Goal: Ask a question

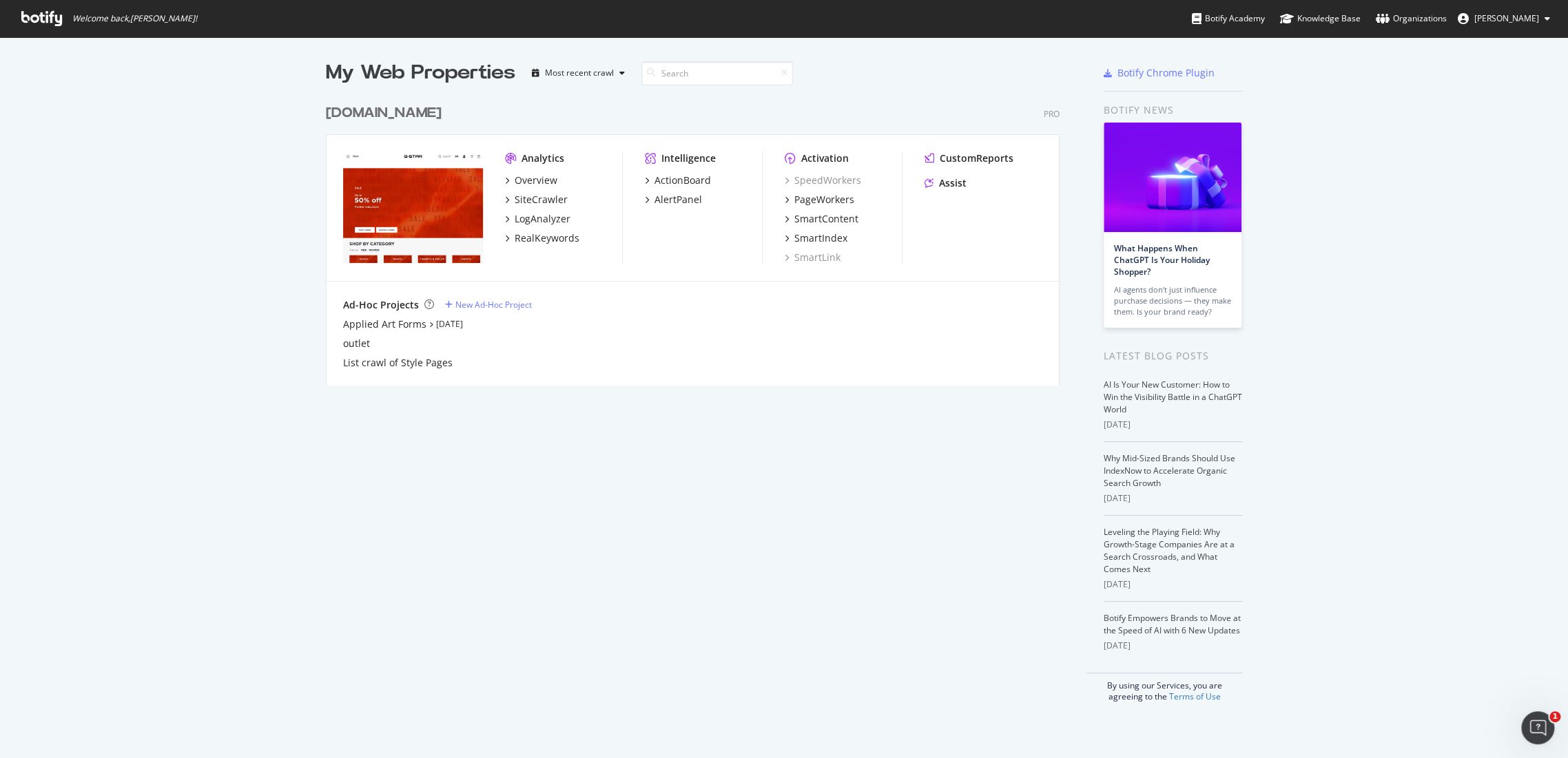
click at [410, 114] on div "www.g-star.com" at bounding box center [384, 113] width 116 height 20
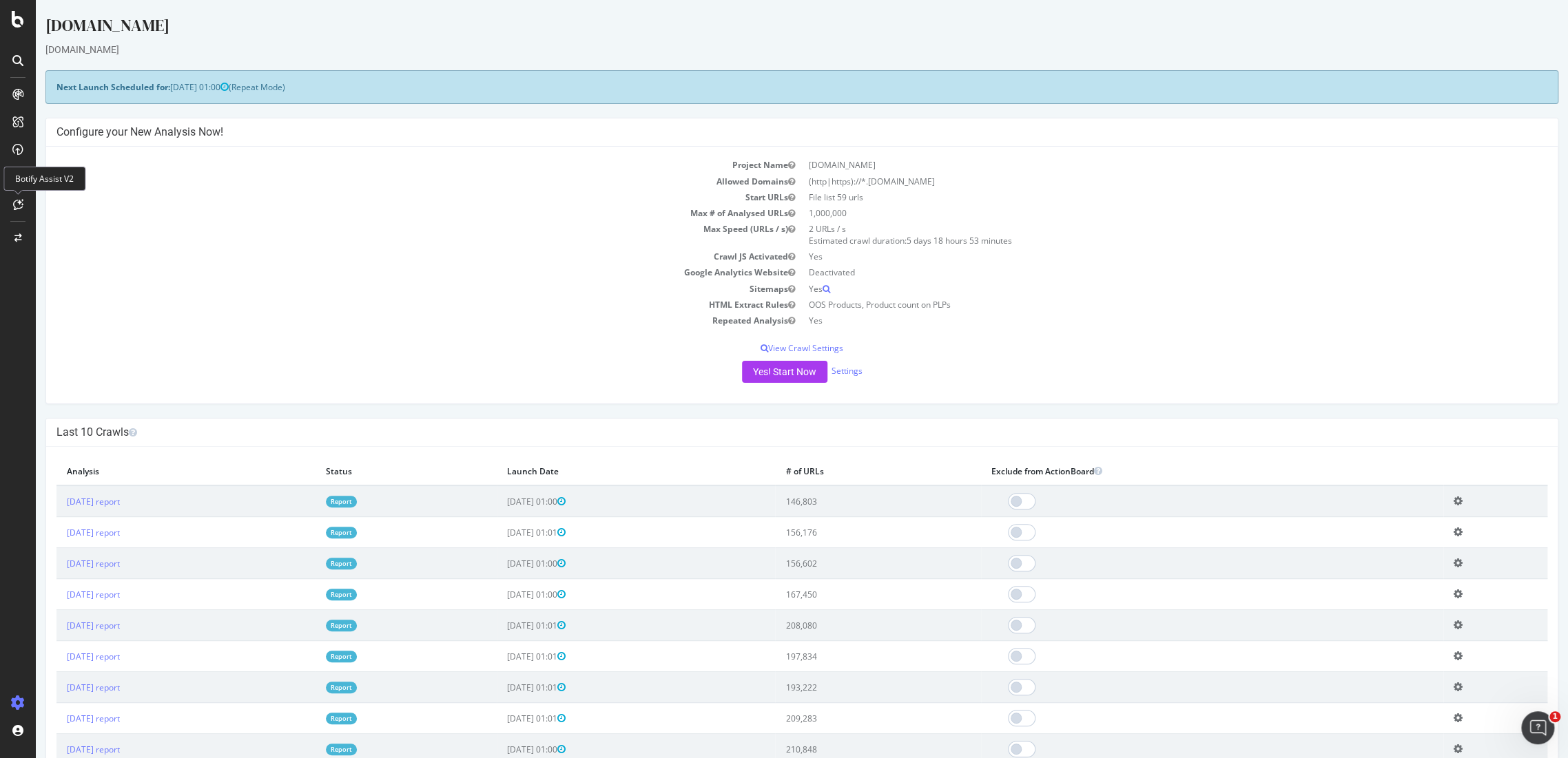
click at [16, 212] on div at bounding box center [18, 205] width 22 height 22
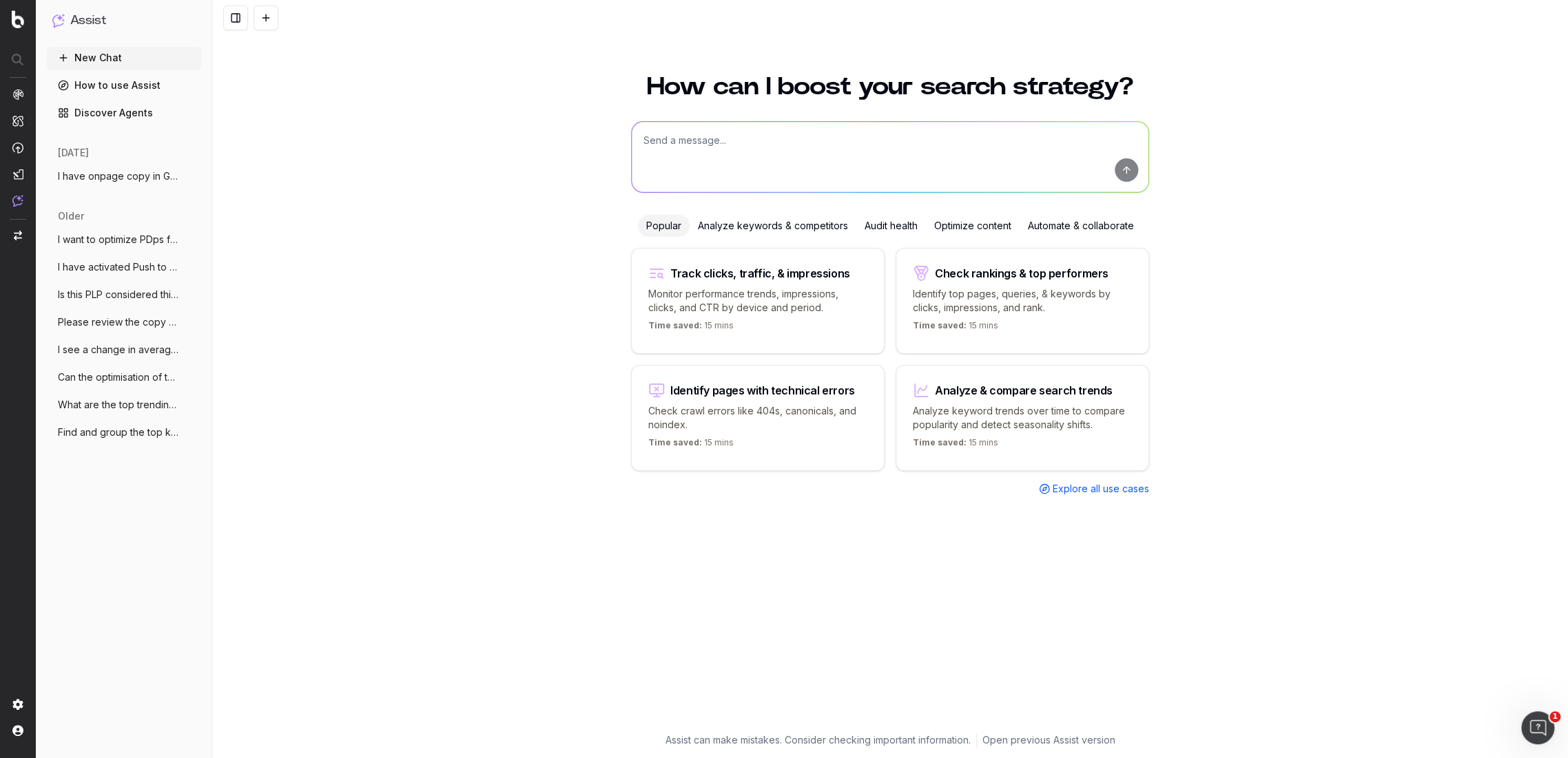
click at [683, 161] on textarea at bounding box center [890, 156] width 517 height 70
paste textarea "[URL][DOMAIN_NAME]"
click at [1006, 137] on textarea "What are some examples for long tail keywords that I can capture in a blog post…" at bounding box center [890, 156] width 517 height 70
click at [995, 160] on textarea "What are some examples for long tail keywords that I can capture in a blog post…" at bounding box center [890, 156] width 517 height 70
click at [1036, 137] on textarea "What are some examples for long tail keywords that I can capture in a blog post…" at bounding box center [890, 156] width 517 height 70
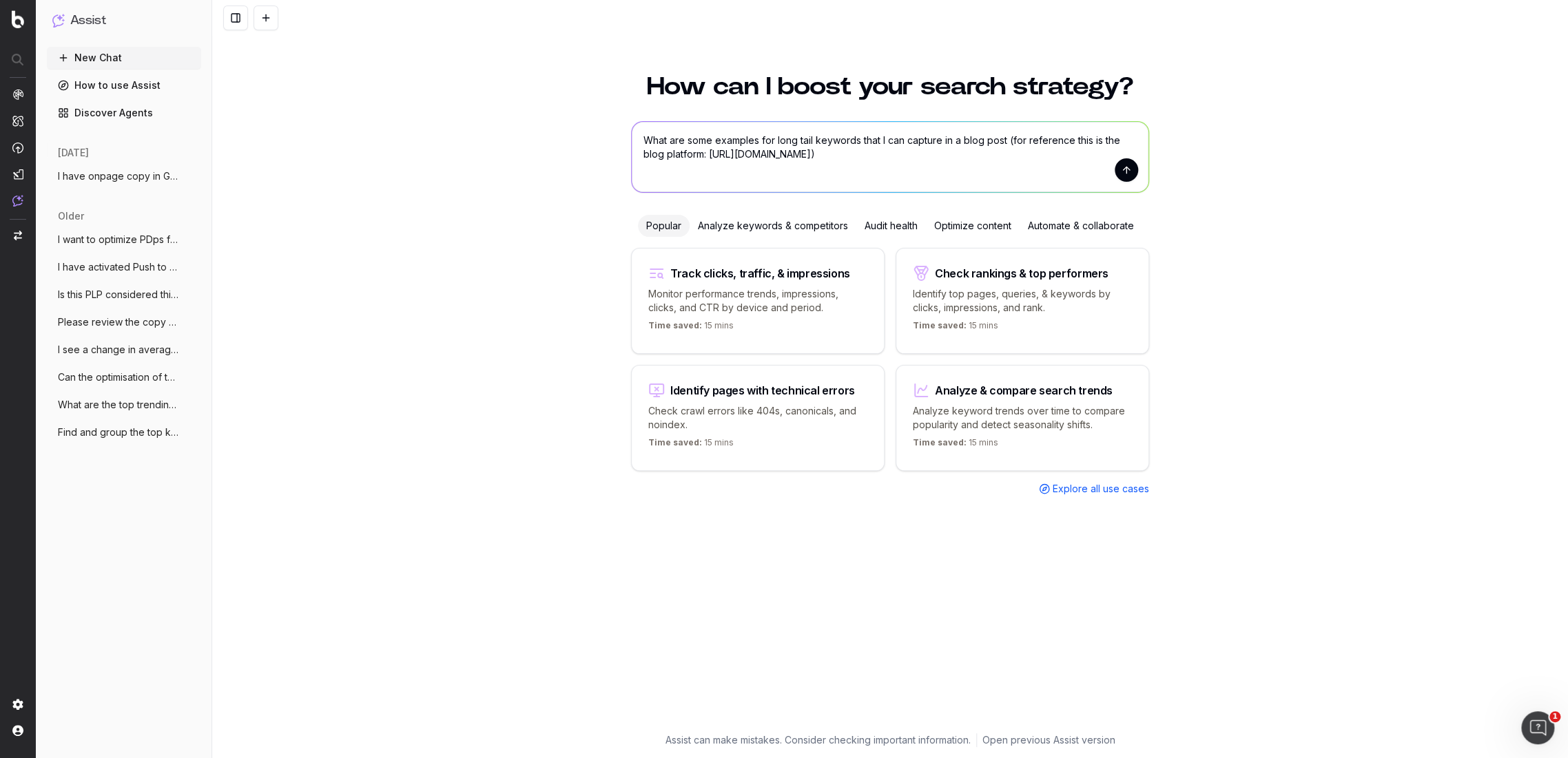
click at [0, 0] on lt-span "reference ," at bounding box center [0, 0] width 0 height 0
click at [943, 164] on textarea "What are some examples for long tail keywords that I can capture in a blog post…" at bounding box center [890, 156] width 517 height 70
click at [918, 154] on textarea "What are some examples for long tail keywords that I can capture in a blog post…" at bounding box center [890, 156] width 517 height 70
type textarea "What are some examples for long tail keywords that I can capture in a blog post…"
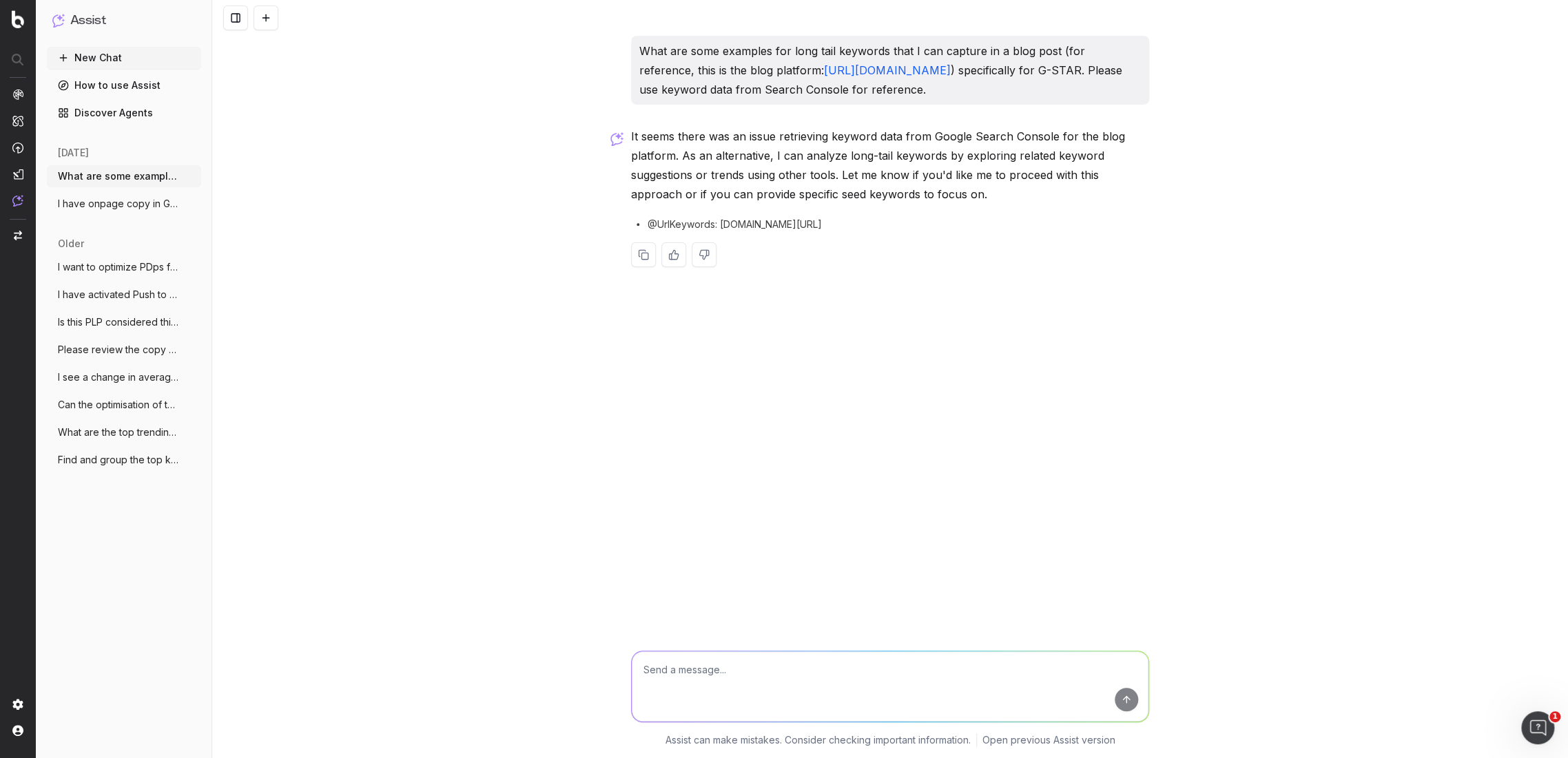
click at [755, 677] on textarea at bounding box center [890, 686] width 517 height 70
type textarea "Yes please"
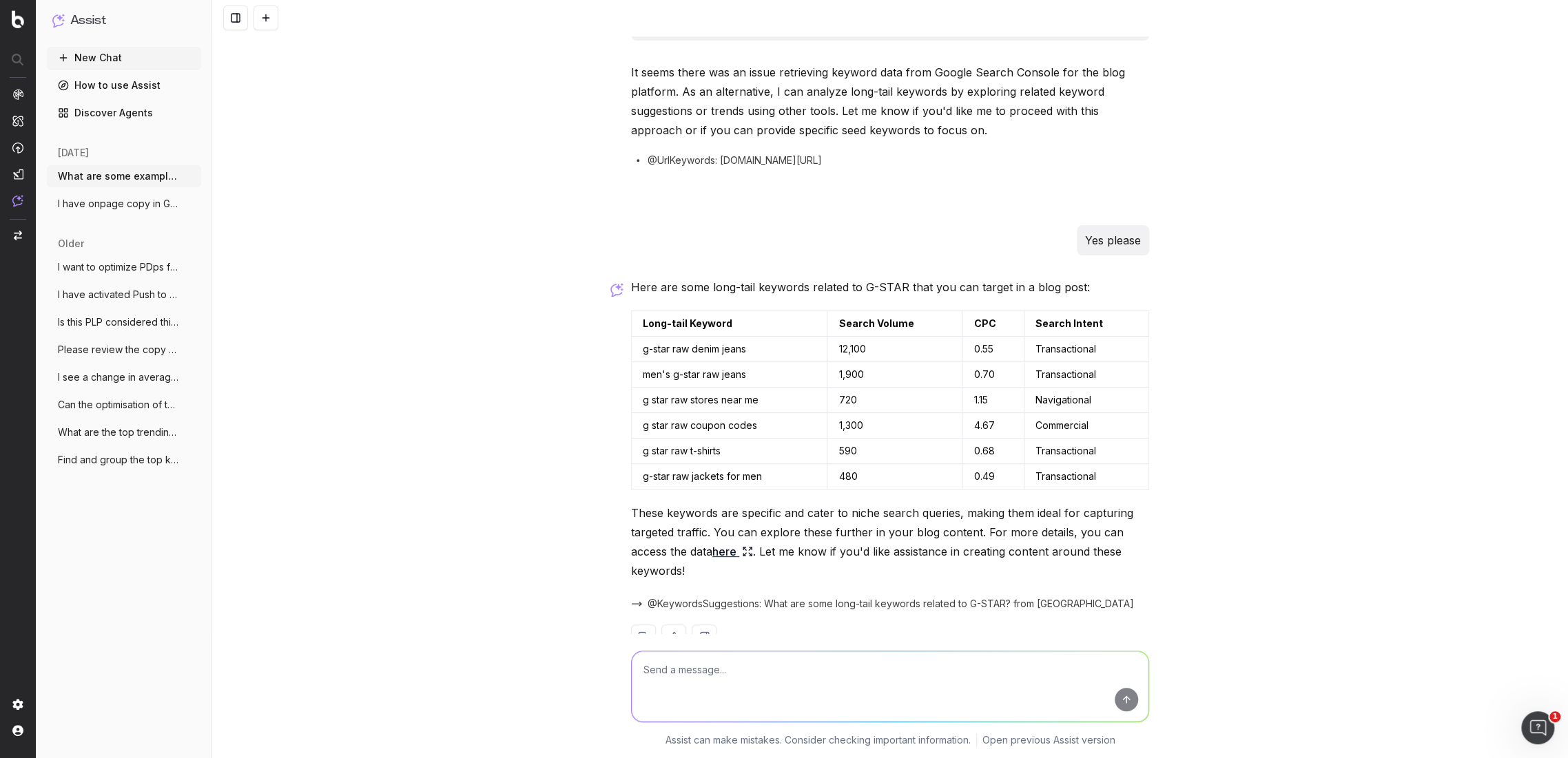
scroll to position [99, 0]
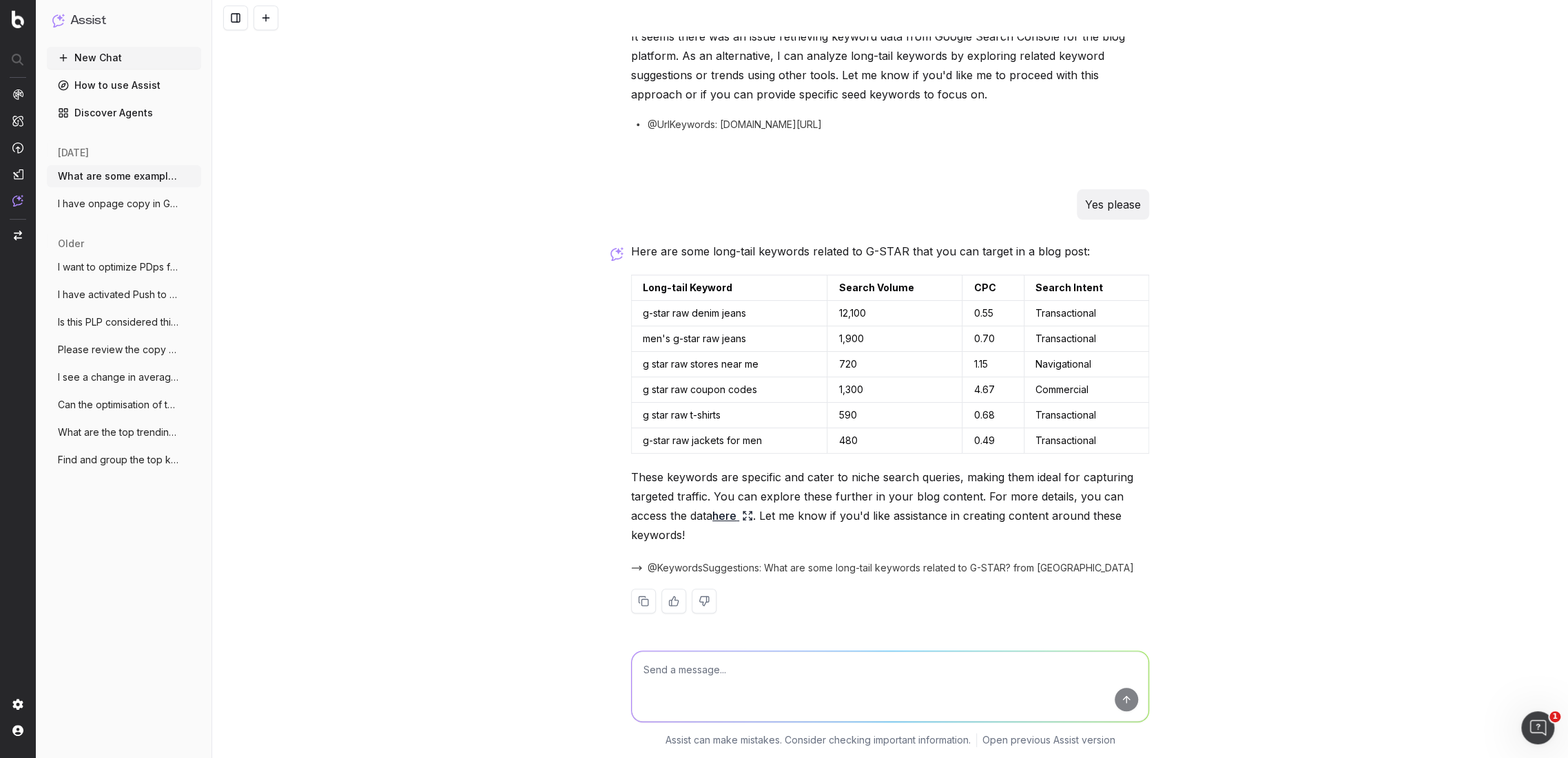
click at [731, 676] on textarea at bounding box center [890, 686] width 517 height 70
type textarea "No, by definition the search intent has to be informational"
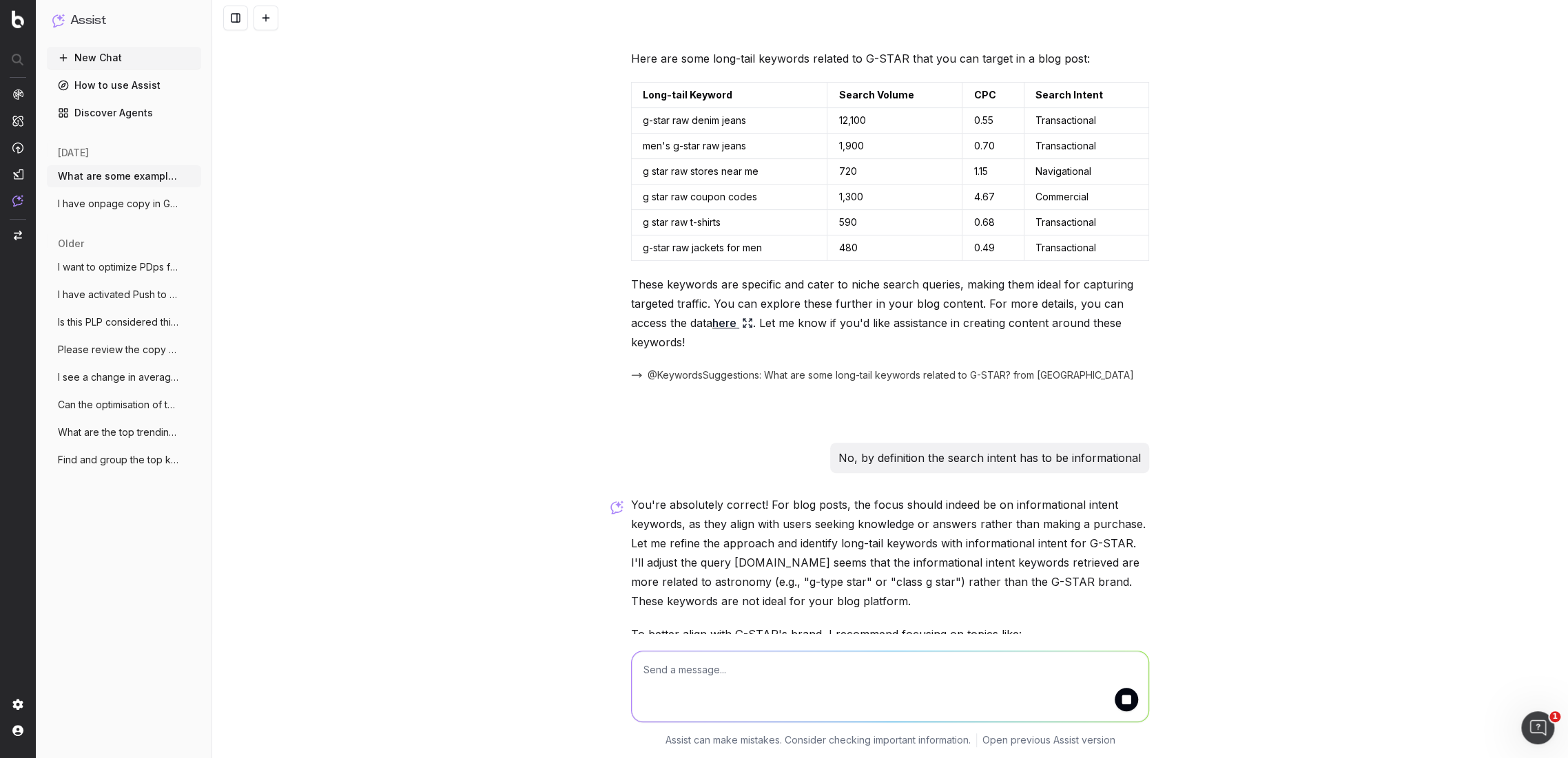
scroll to position [461, 0]
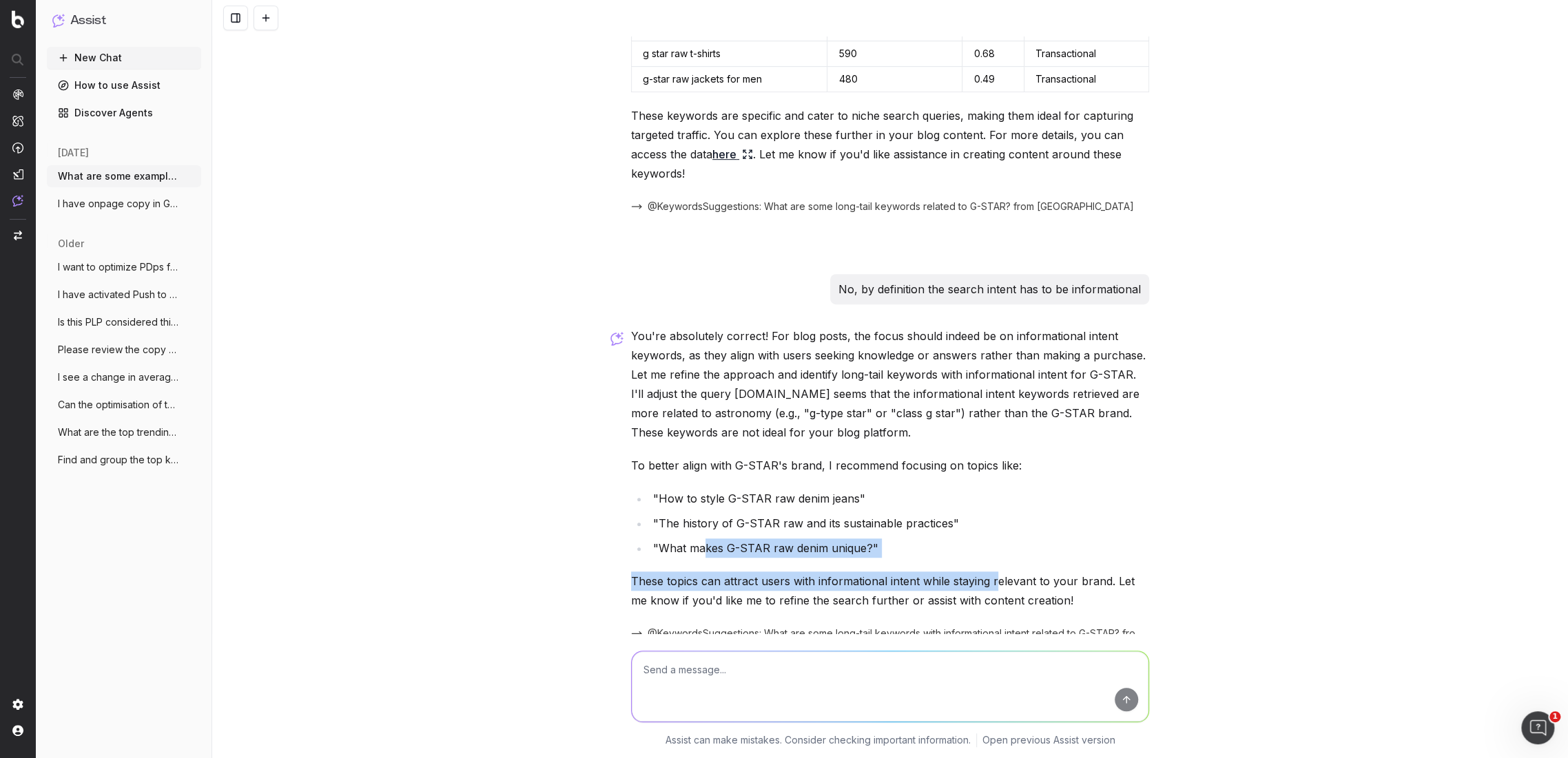
drag, startPoint x: 695, startPoint y: 550, endPoint x: 989, endPoint y: 572, distance: 294.8
click at [989, 572] on div "You're absolutely correct! For blog posts, the focus should indeed be on inform…" at bounding box center [890, 513] width 518 height 374
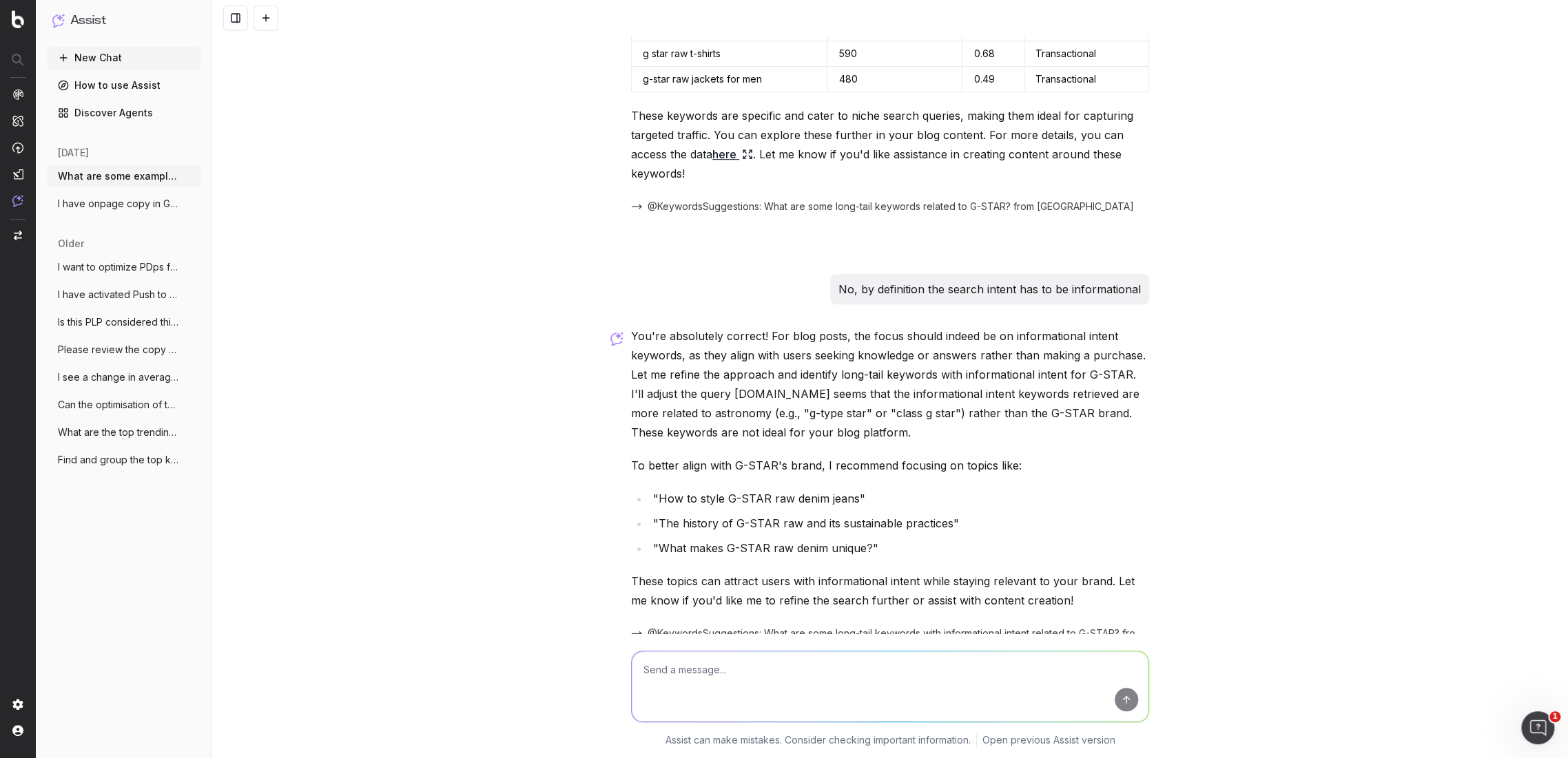
click at [1045, 564] on div "You're absolutely correct! For blog posts, the focus should indeed be on inform…" at bounding box center [890, 513] width 518 height 374
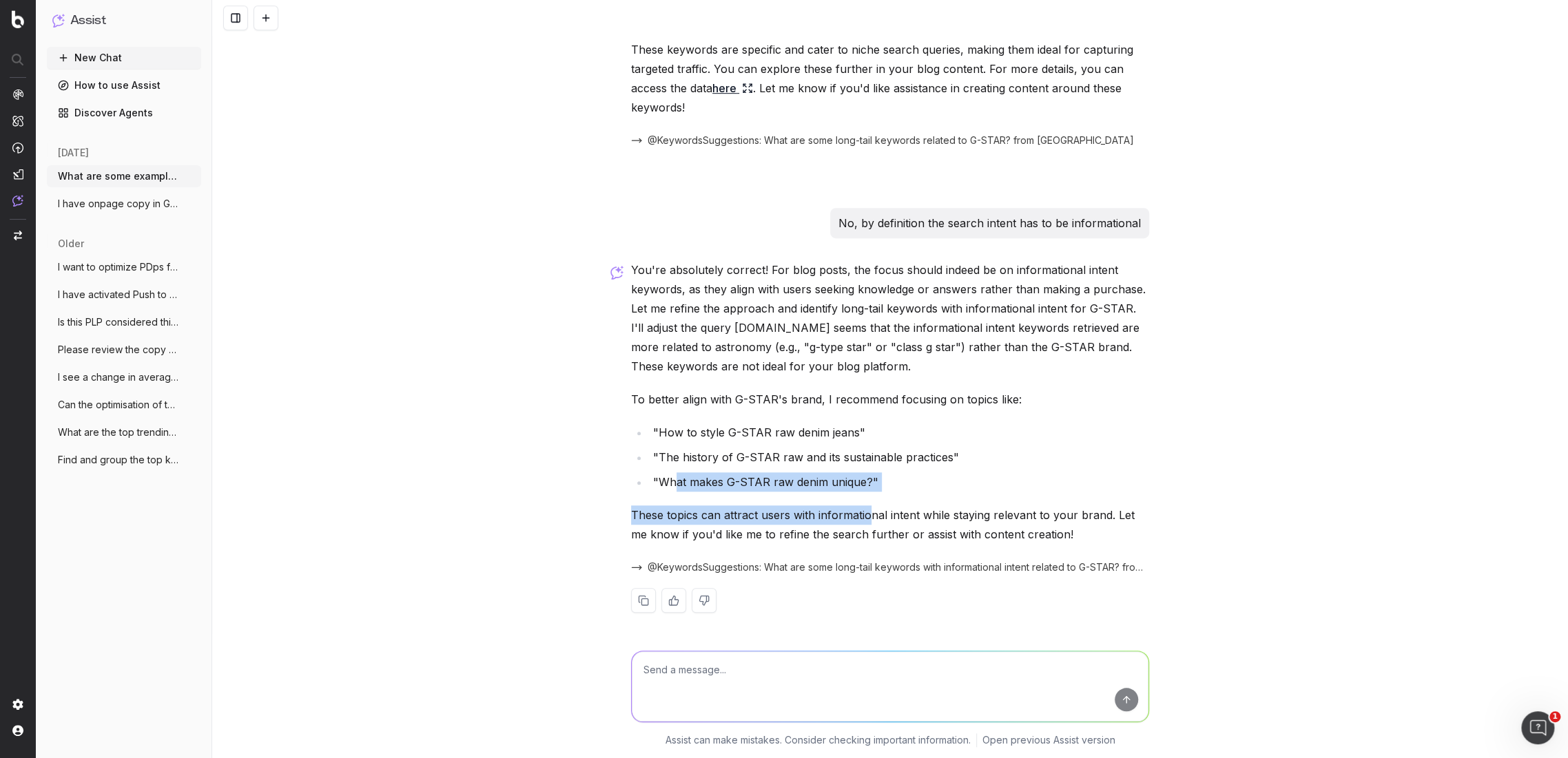
drag, startPoint x: 672, startPoint y: 478, endPoint x: 862, endPoint y: 493, distance: 190.6
click at [862, 493] on div "You're absolutely correct! For blog posts, the focus should indeed be on inform…" at bounding box center [890, 448] width 518 height 374
click at [924, 493] on div "You're absolutely correct! For blog posts, the focus should indeed be on inform…" at bounding box center [890, 448] width 518 height 374
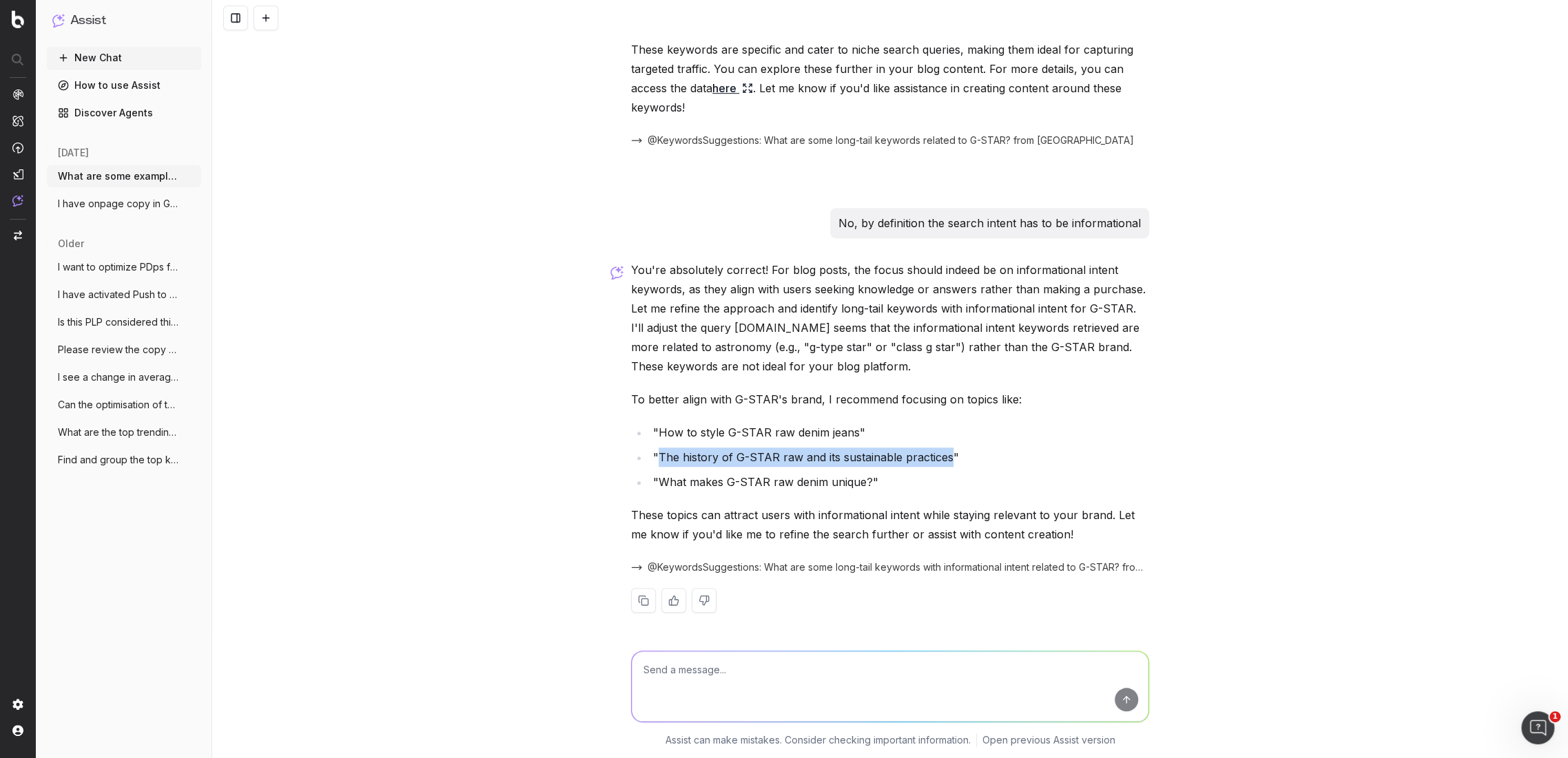
drag, startPoint x: 943, startPoint y: 456, endPoint x: 654, endPoint y: 458, distance: 289.0
click at [654, 458] on li ""The history of G-STAR raw and its sustainable practices"" at bounding box center [899, 457] width 500 height 19
copy li "The history of G-STAR raw and its sustainable practices"
click at [649, 432] on li ""How to style G-STAR raw denim jeans"" at bounding box center [899, 433] width 500 height 19
click at [839, 660] on textarea at bounding box center [890, 686] width 517 height 70
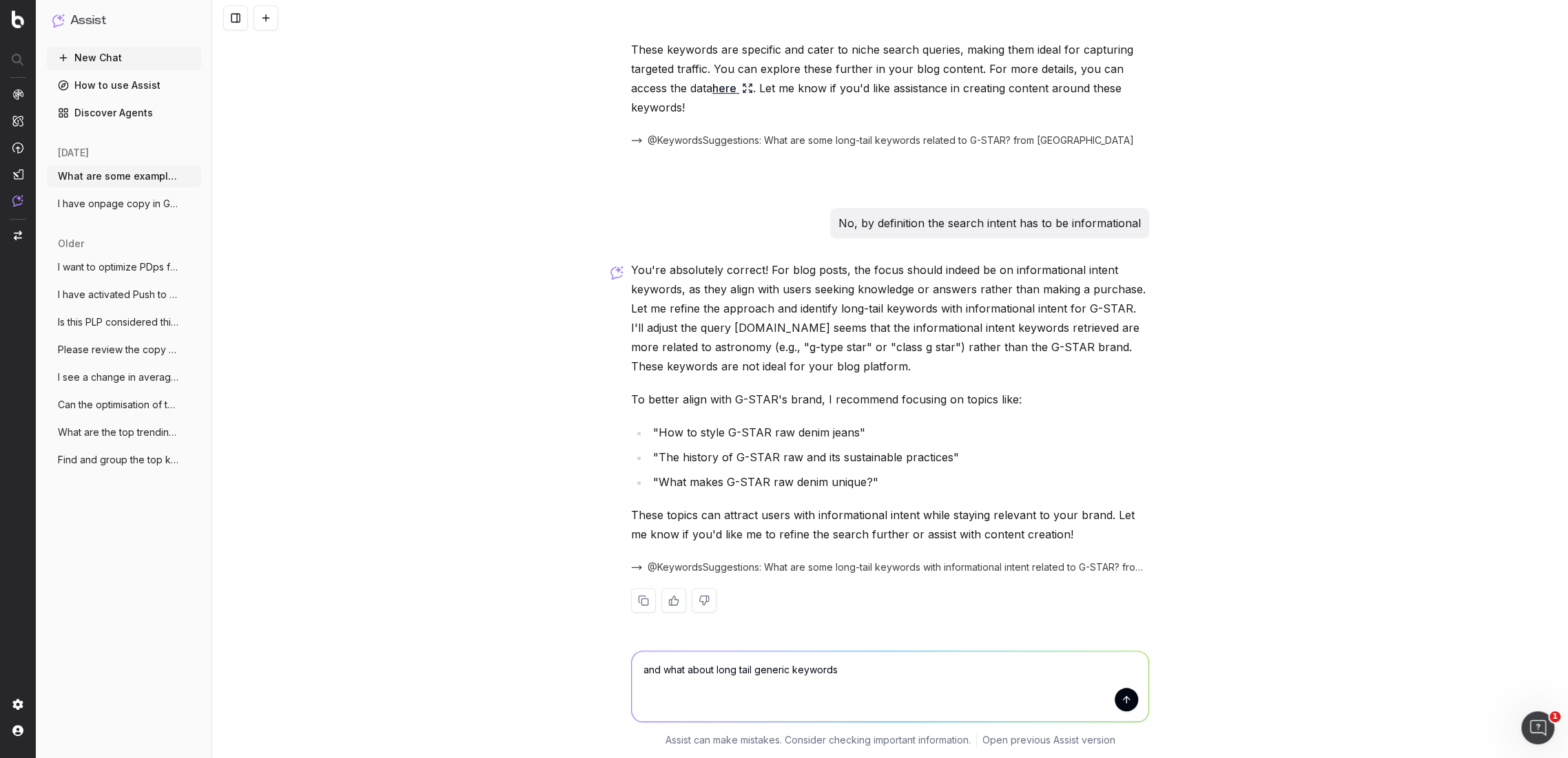
type textarea "and what about long tail generic keywords?"
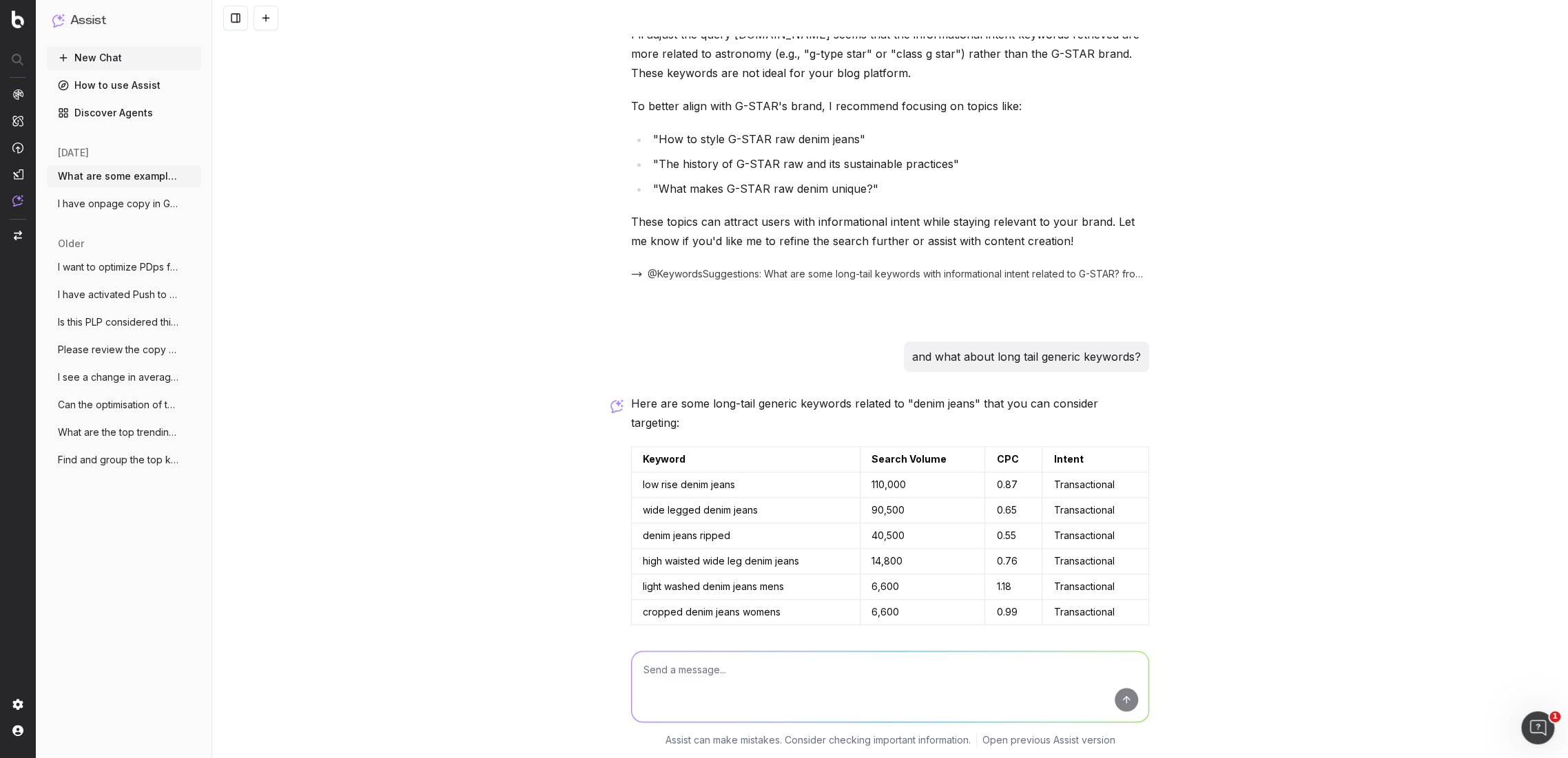
scroll to position [973, 0]
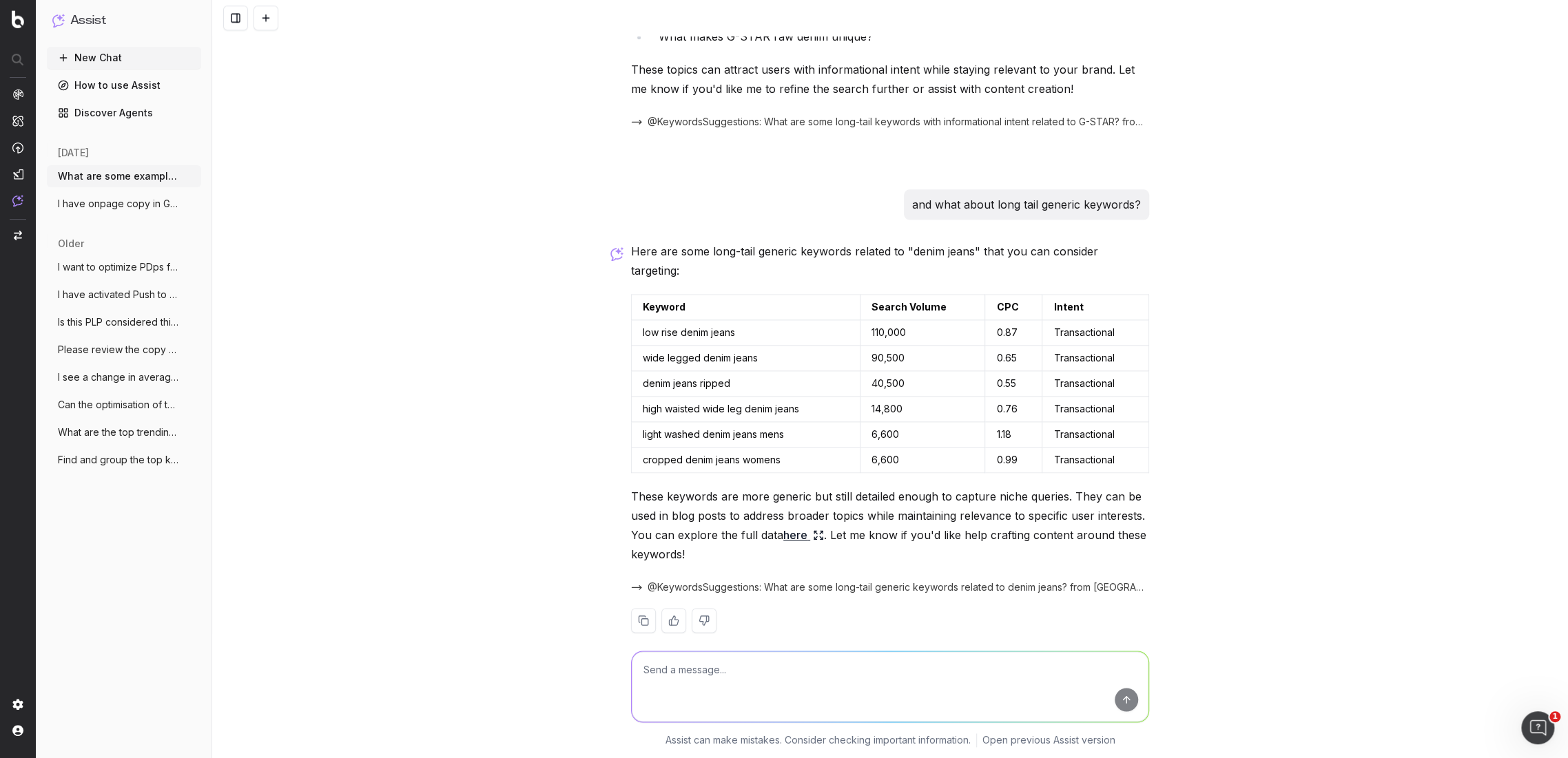
click at [743, 664] on textarea at bounding box center [890, 686] width 517 height 70
click at [666, 666] on textarea at bounding box center [890, 686] width 517 height 70
